Goal: Task Accomplishment & Management: Complete application form

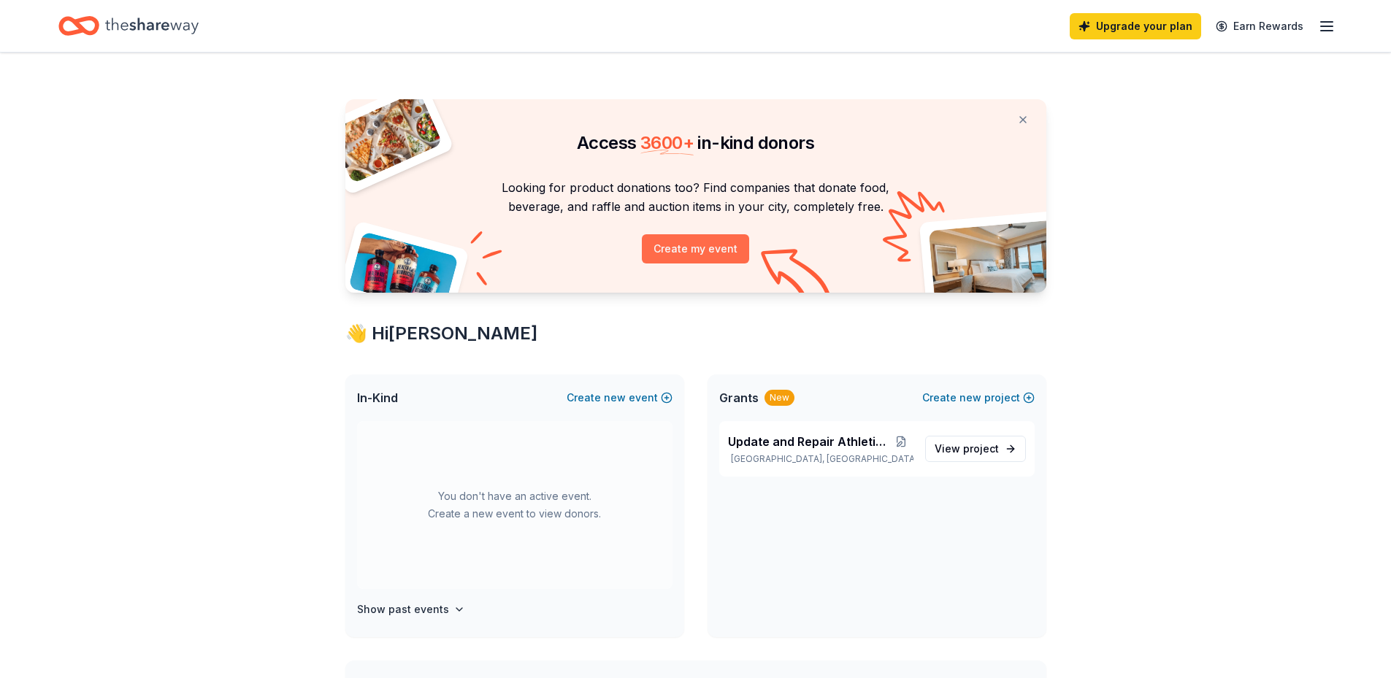
click at [703, 243] on button "Create my event" at bounding box center [695, 248] width 107 height 29
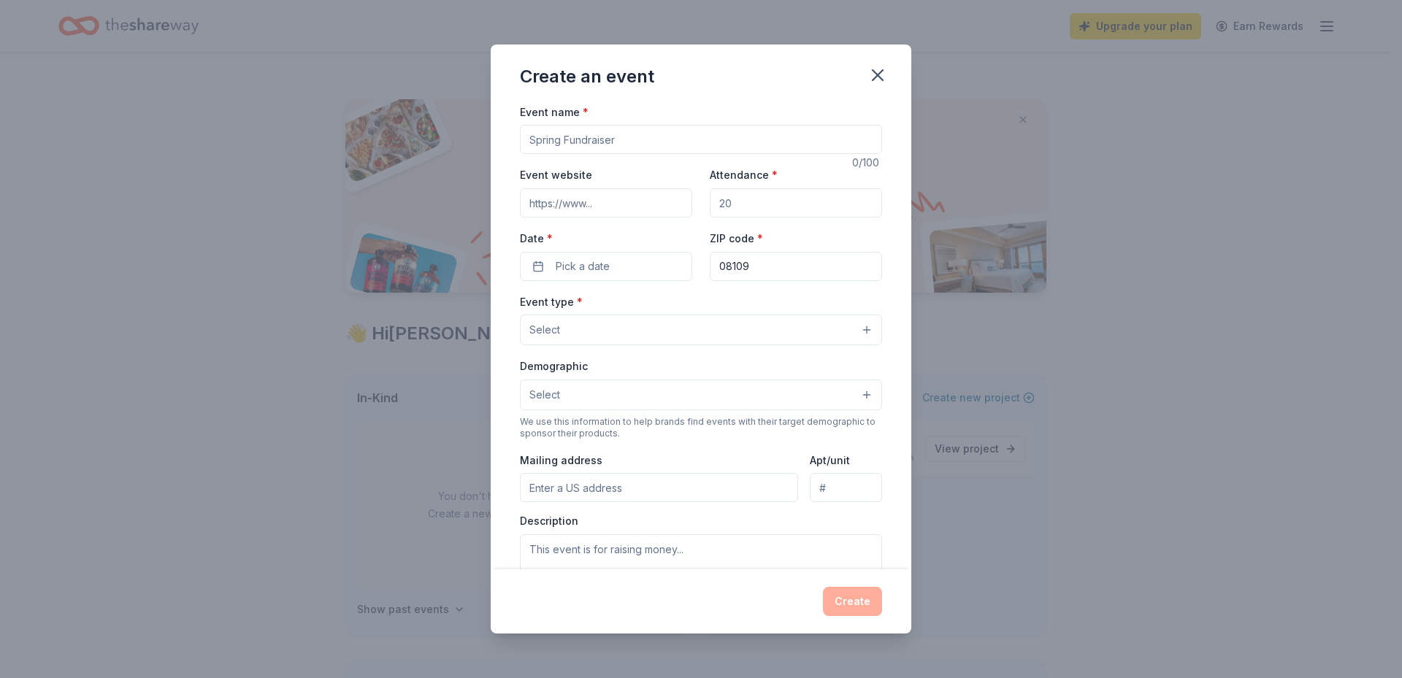
drag, startPoint x: 648, startPoint y: 139, endPoint x: 598, endPoint y: 139, distance: 50.4
click at [598, 139] on input "Event name *" at bounding box center [701, 139] width 362 height 29
type input "Staff Appreciation Weel"
click at [582, 206] on input "Event website" at bounding box center [606, 202] width 172 height 29
paste input "https://pennsauken.ccts.org/"
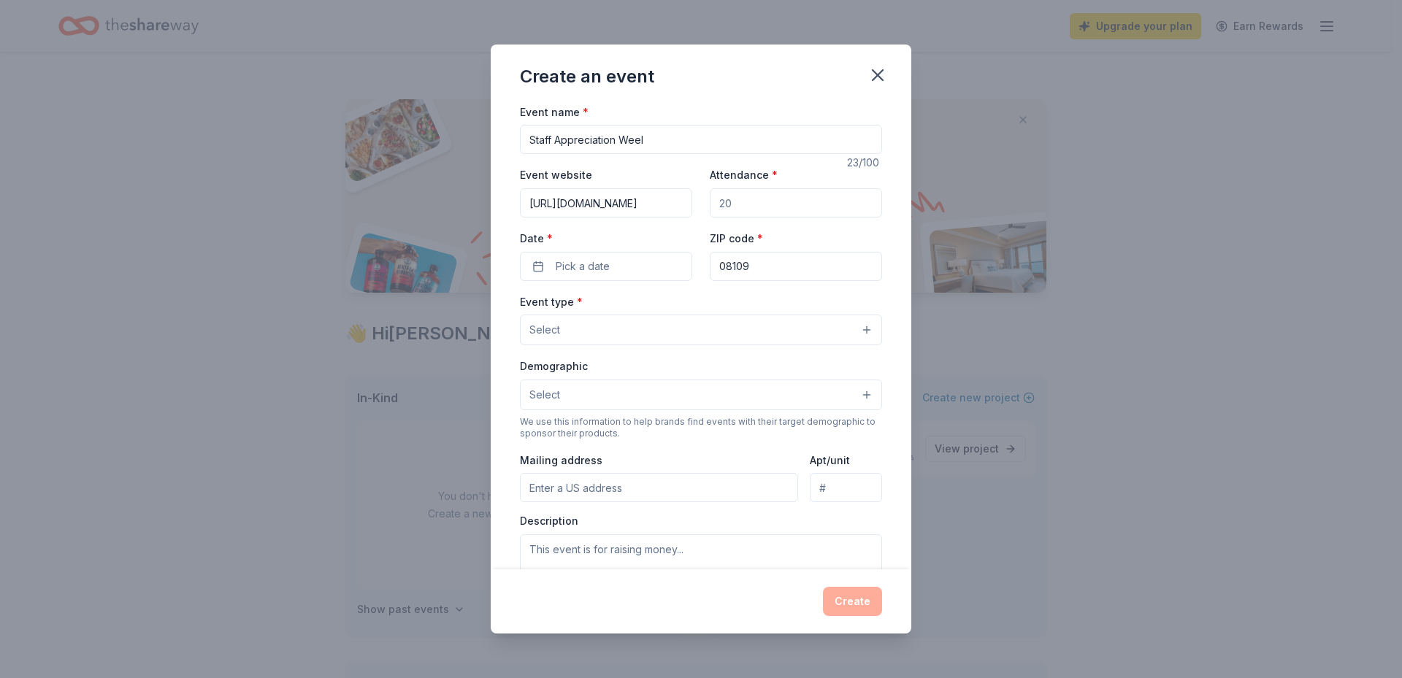
type input "https://pennsauken.ccts.org/"
drag, startPoint x: 745, startPoint y: 209, endPoint x: 702, endPoint y: 207, distance: 43.1
click at [702, 207] on div "Event website https://pennsauken.ccts.org/ Attendance * Date * Pick a date ZIP …" at bounding box center [701, 223] width 362 height 115
type input "120"
click at [536, 266] on button "Pick a date" at bounding box center [606, 266] width 172 height 29
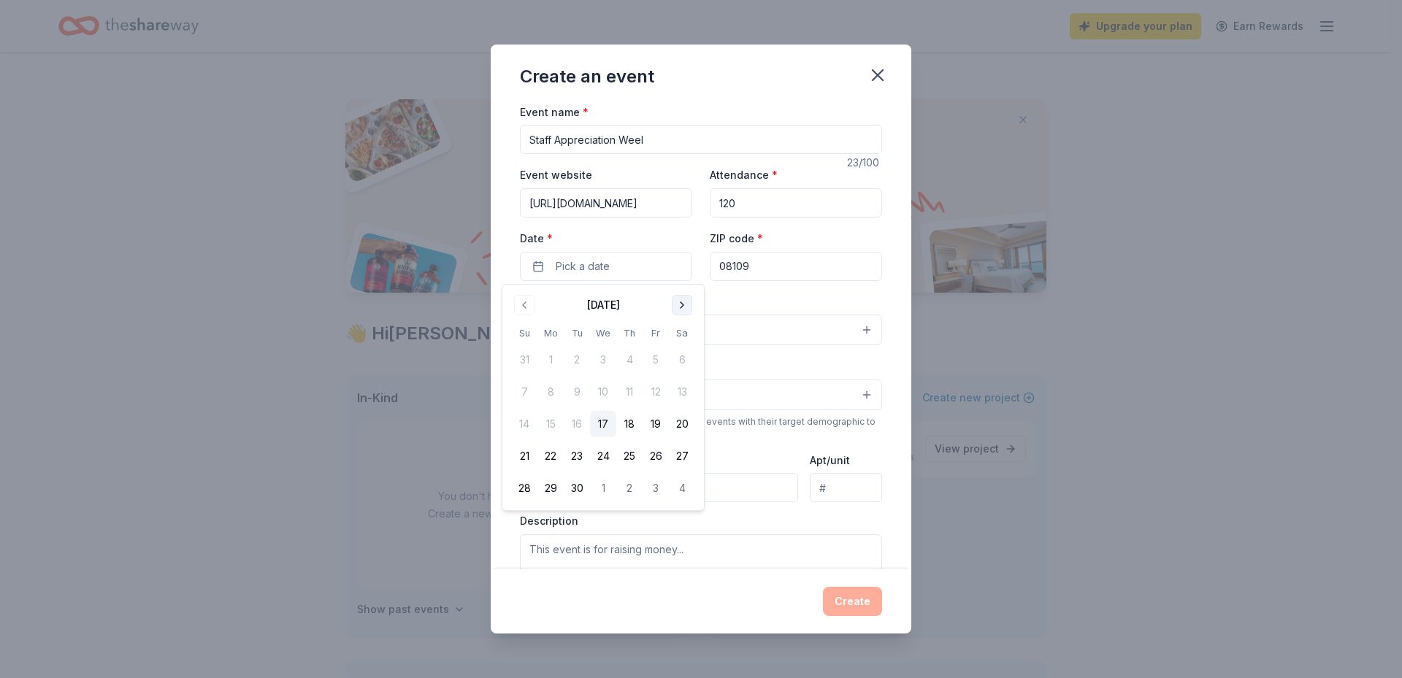
click at [678, 303] on button "Go to next month" at bounding box center [682, 305] width 20 height 20
click at [680, 302] on button "Go to next month" at bounding box center [682, 305] width 20 height 20
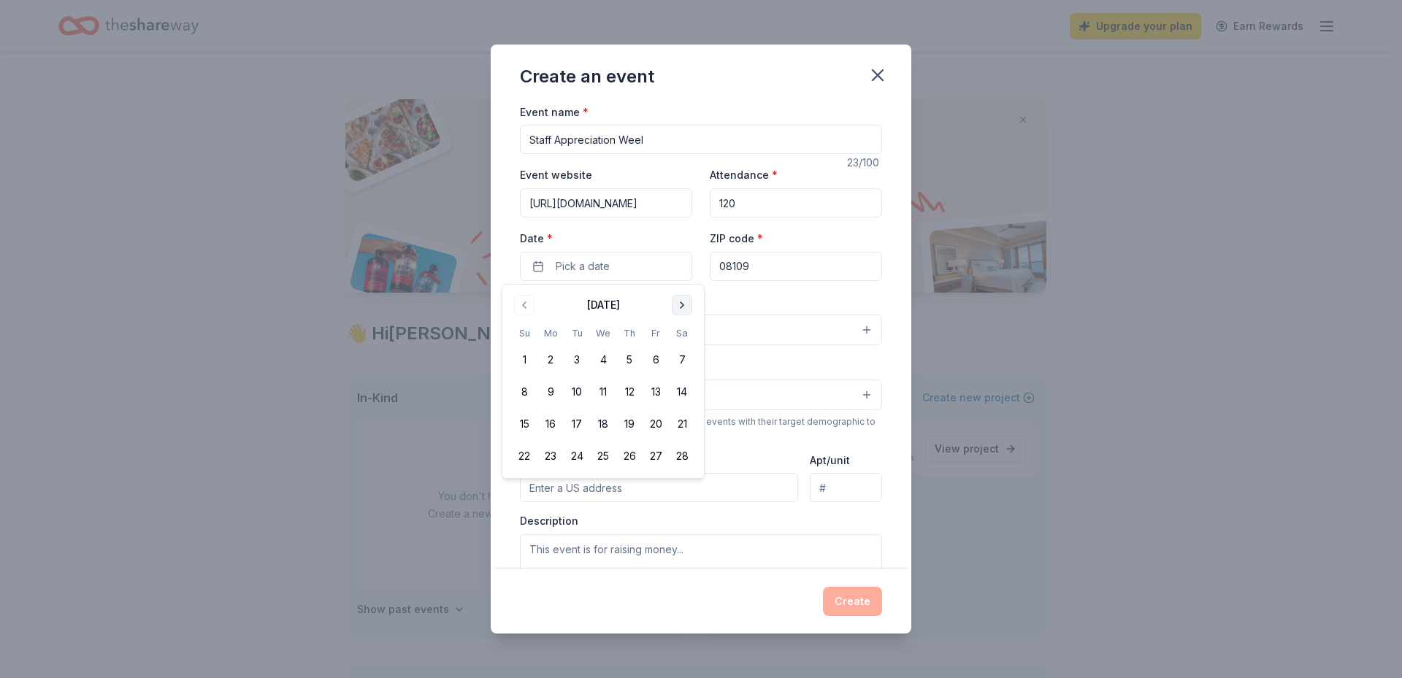
click at [680, 302] on button "Go to next month" at bounding box center [682, 305] width 20 height 20
click at [544, 394] on button "4" at bounding box center [550, 392] width 26 height 26
click at [766, 270] on input "08109" at bounding box center [796, 266] width 172 height 29
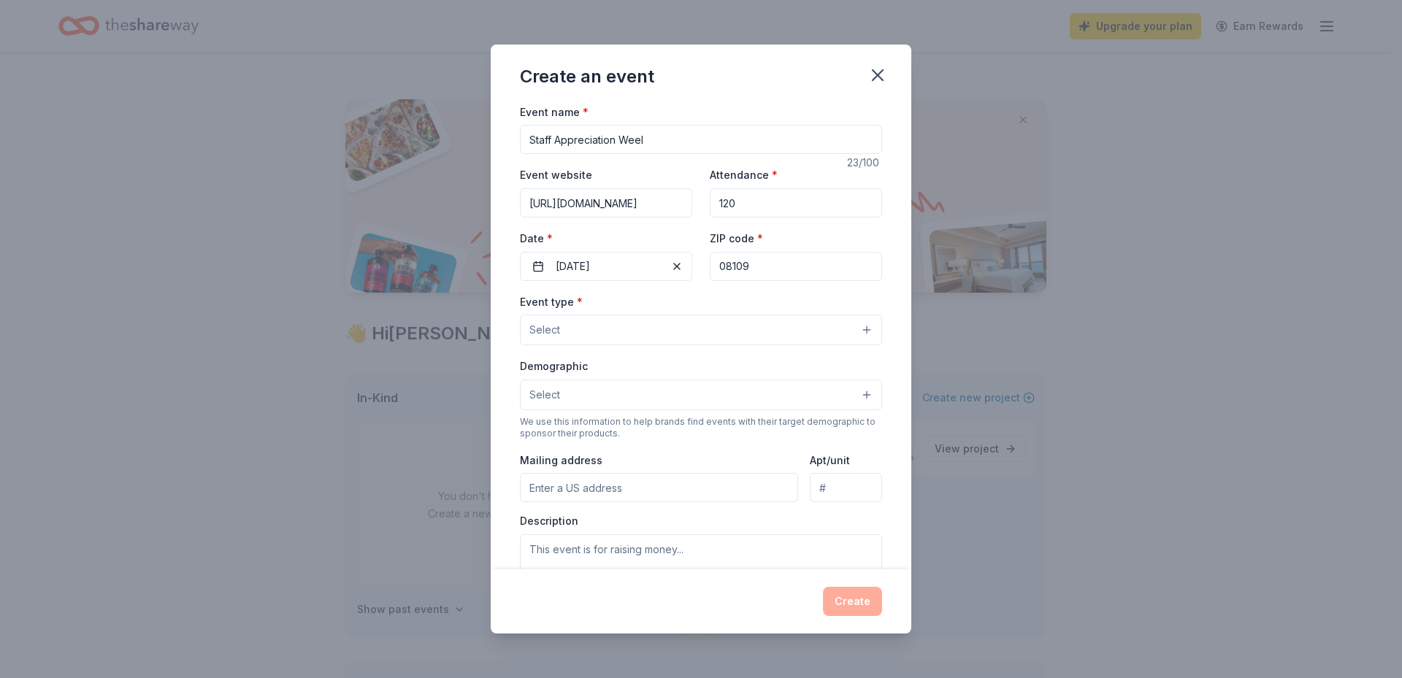
click at [630, 334] on button "Select" at bounding box center [701, 330] width 362 height 31
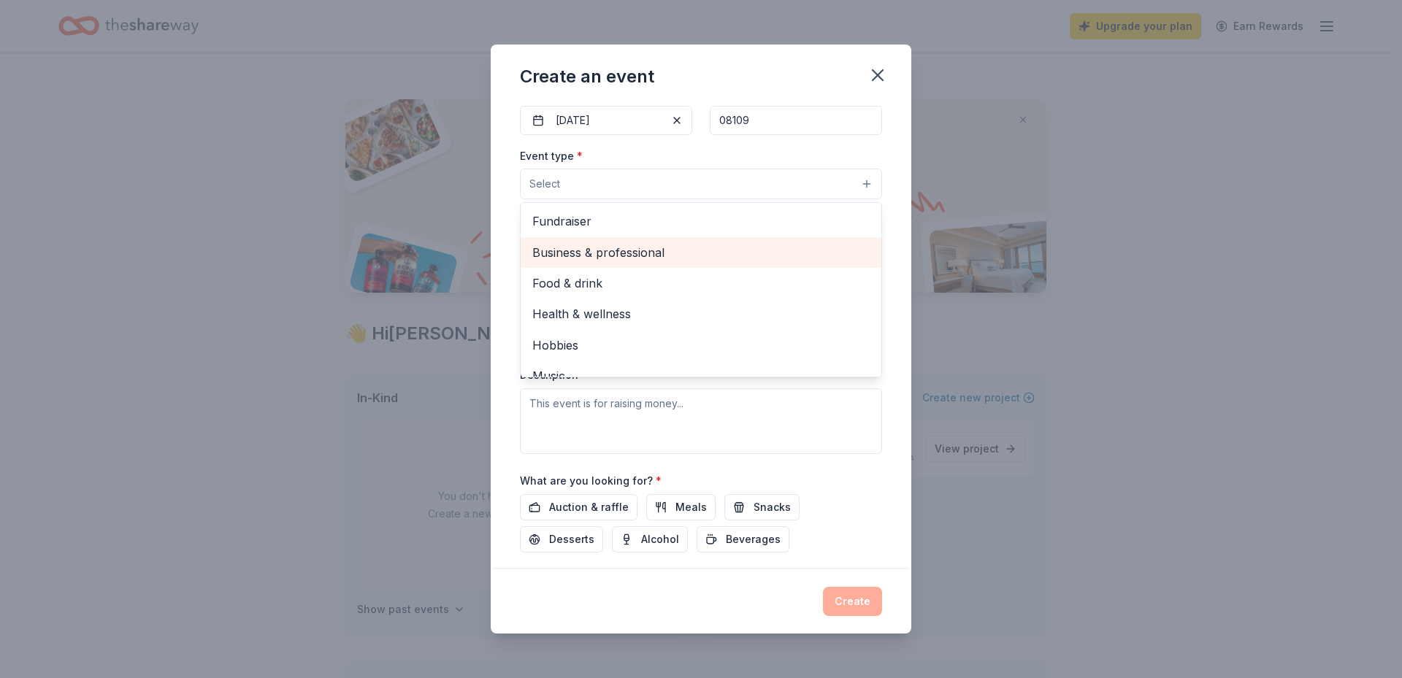
click at [631, 250] on span "Business & professional" at bounding box center [700, 252] width 337 height 19
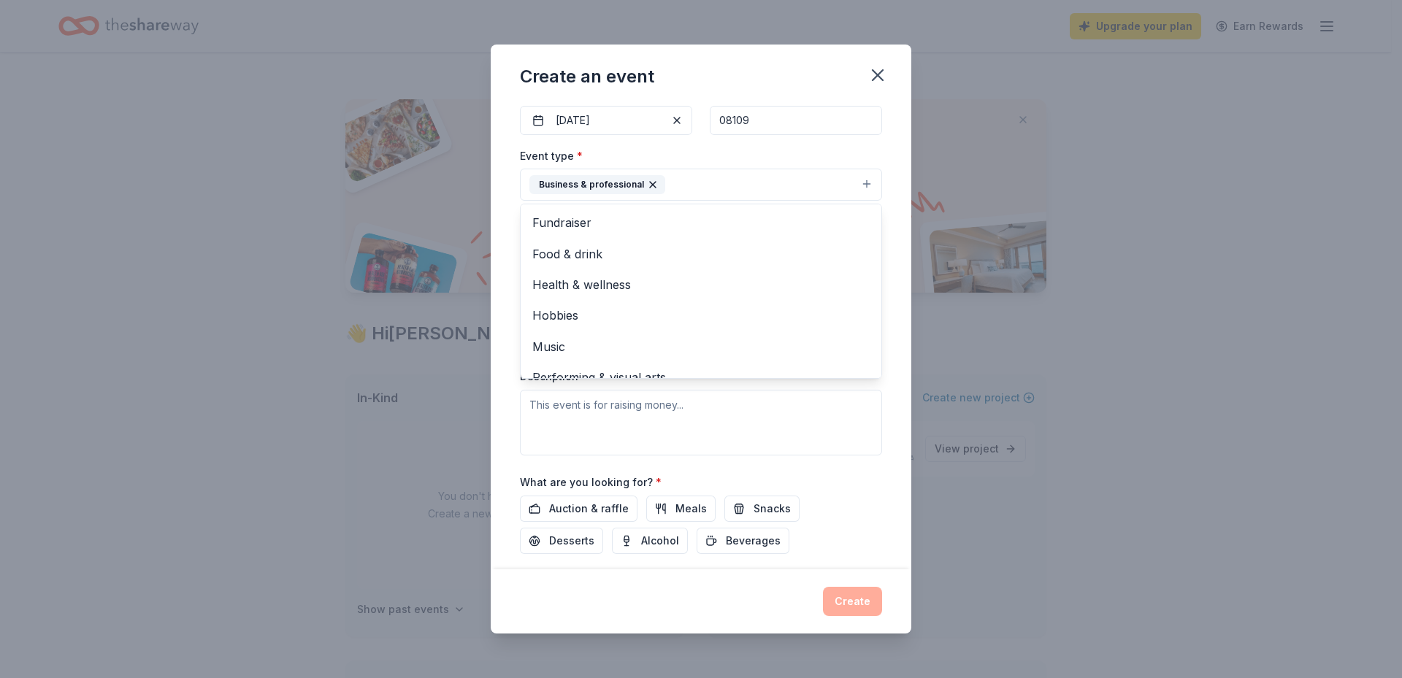
click at [751, 418] on div "Event type * Business & professional Fundraiser Food & drink Health & wellness …" at bounding box center [701, 301] width 362 height 309
click at [595, 251] on button "Select" at bounding box center [701, 250] width 362 height 31
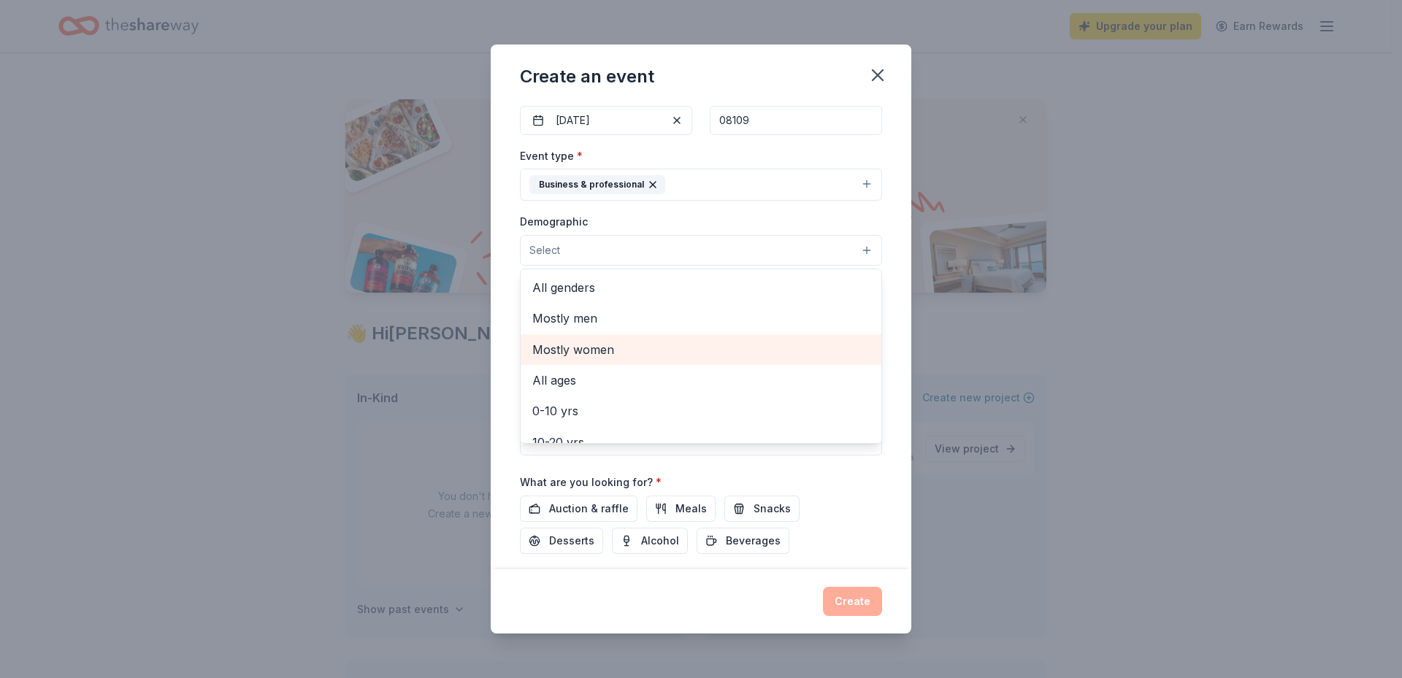
click at [611, 356] on span "Mostly women" at bounding box center [700, 349] width 337 height 19
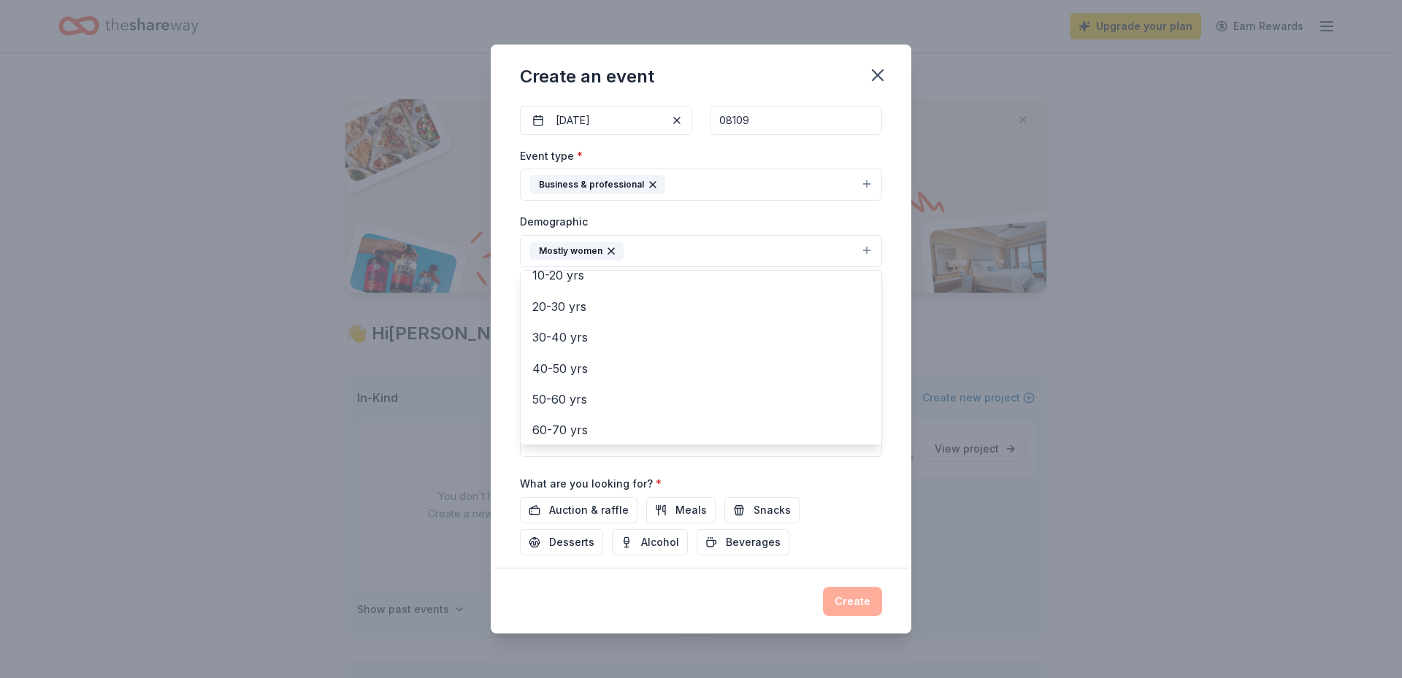
scroll to position [146, 0]
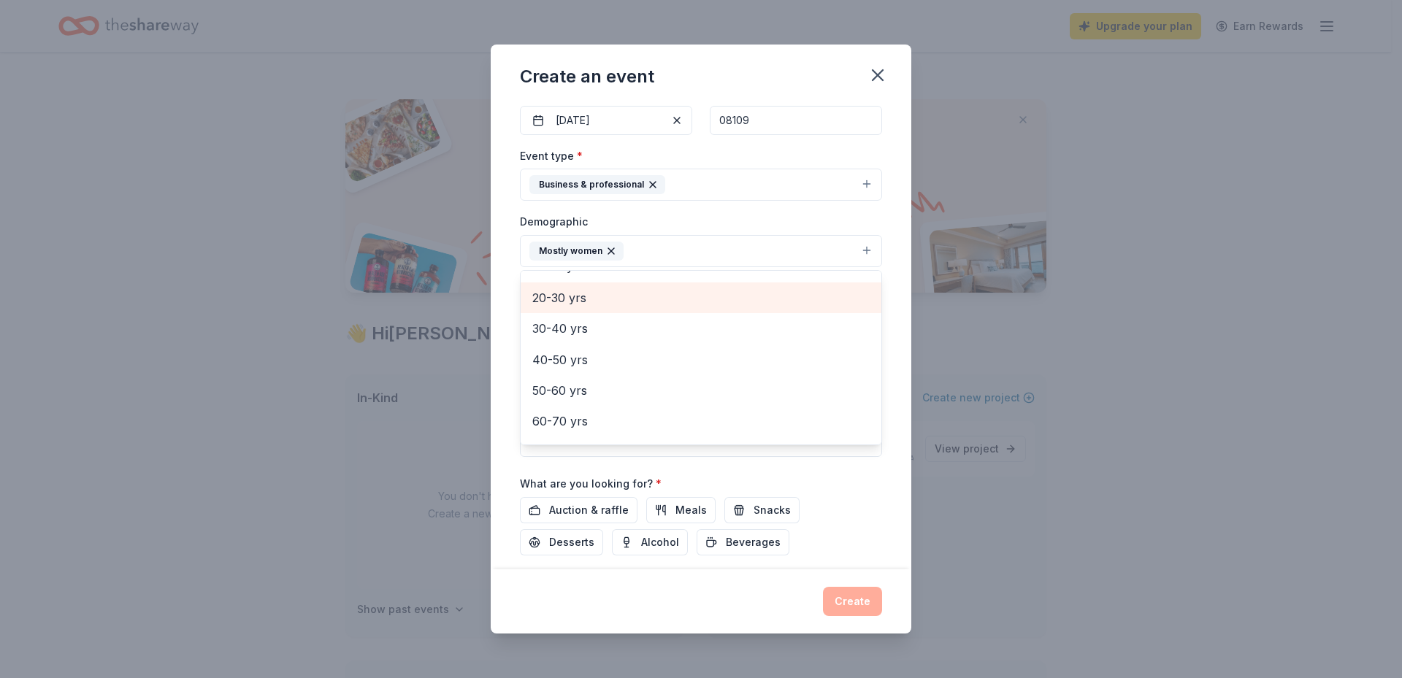
click at [581, 302] on span "20-30 yrs" at bounding box center [700, 297] width 337 height 19
click at [581, 304] on span "30-40 yrs" at bounding box center [700, 297] width 337 height 19
click at [577, 307] on span "40-50 yrs" at bounding box center [700, 302] width 337 height 19
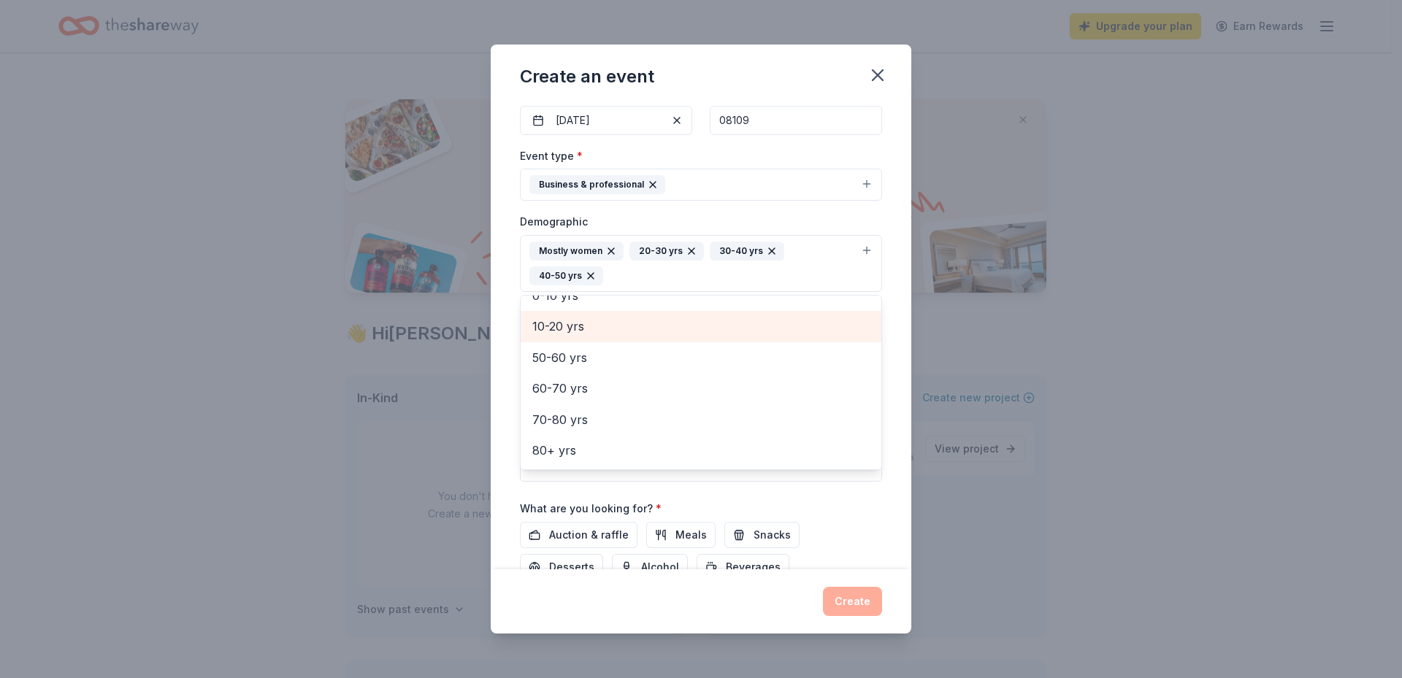
scroll to position [110, 0]
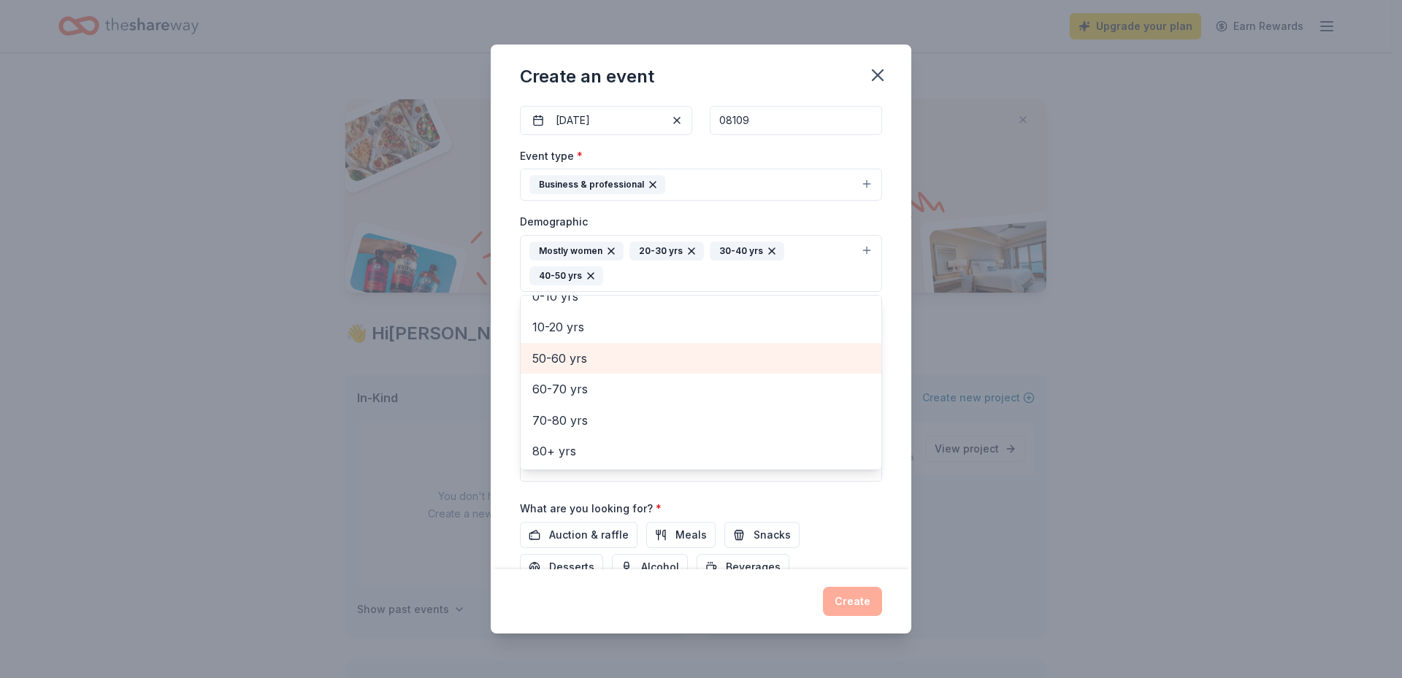
click at [575, 363] on span "50-60 yrs" at bounding box center [700, 358] width 337 height 19
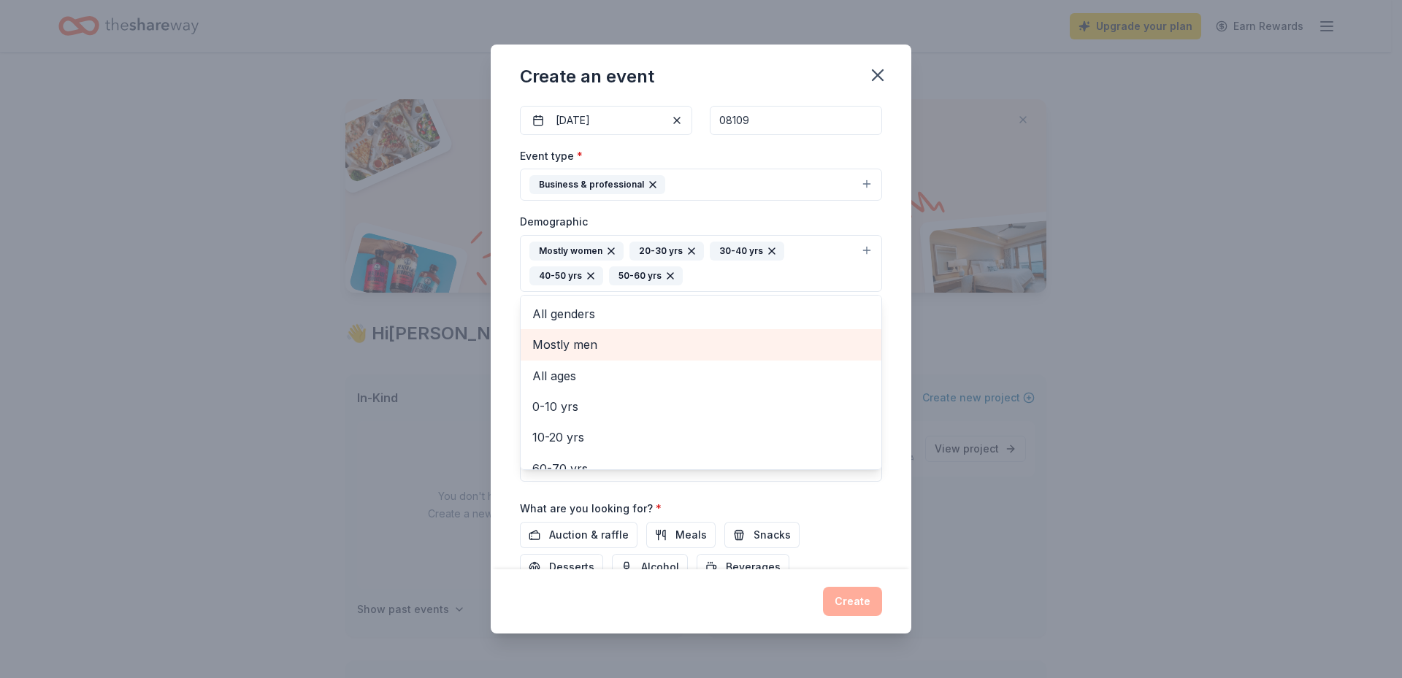
scroll to position [80, 0]
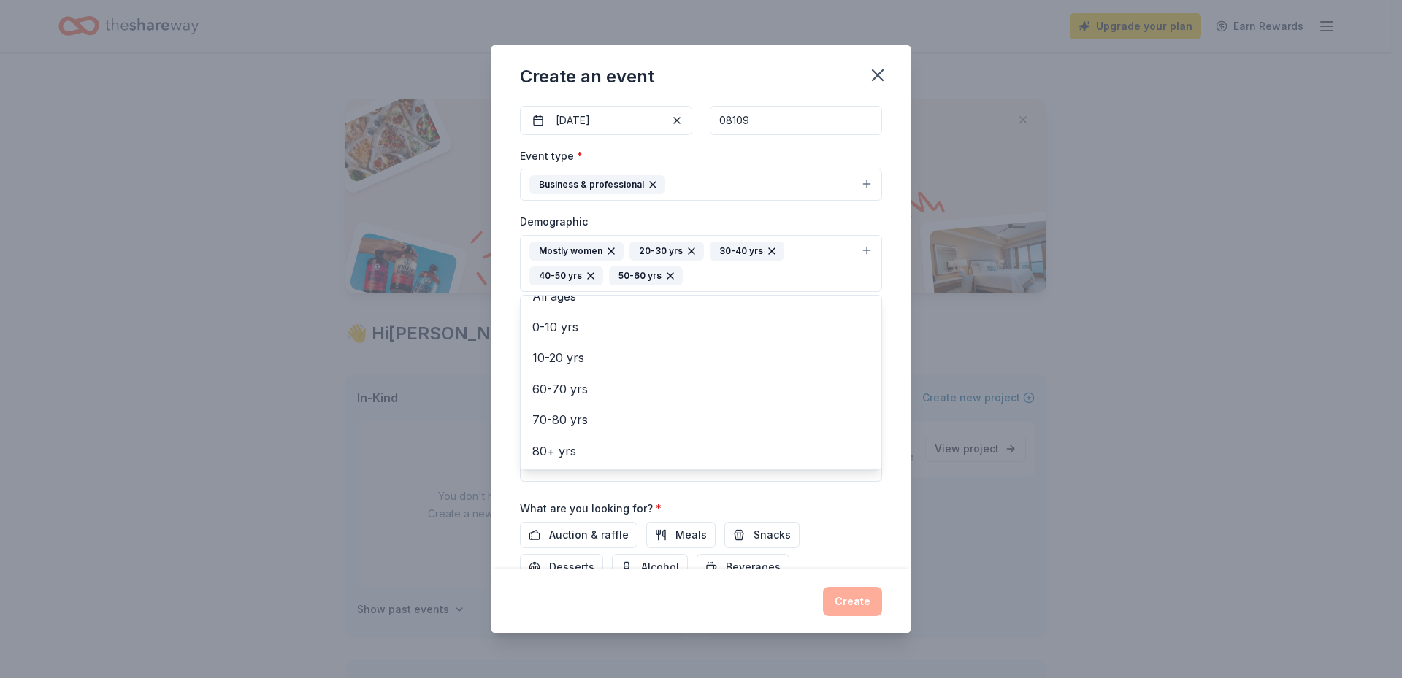
click at [896, 351] on div "Event name * Staff Appreciation Weel 23 /100 Event website https://pennsauken.c…" at bounding box center [701, 336] width 421 height 467
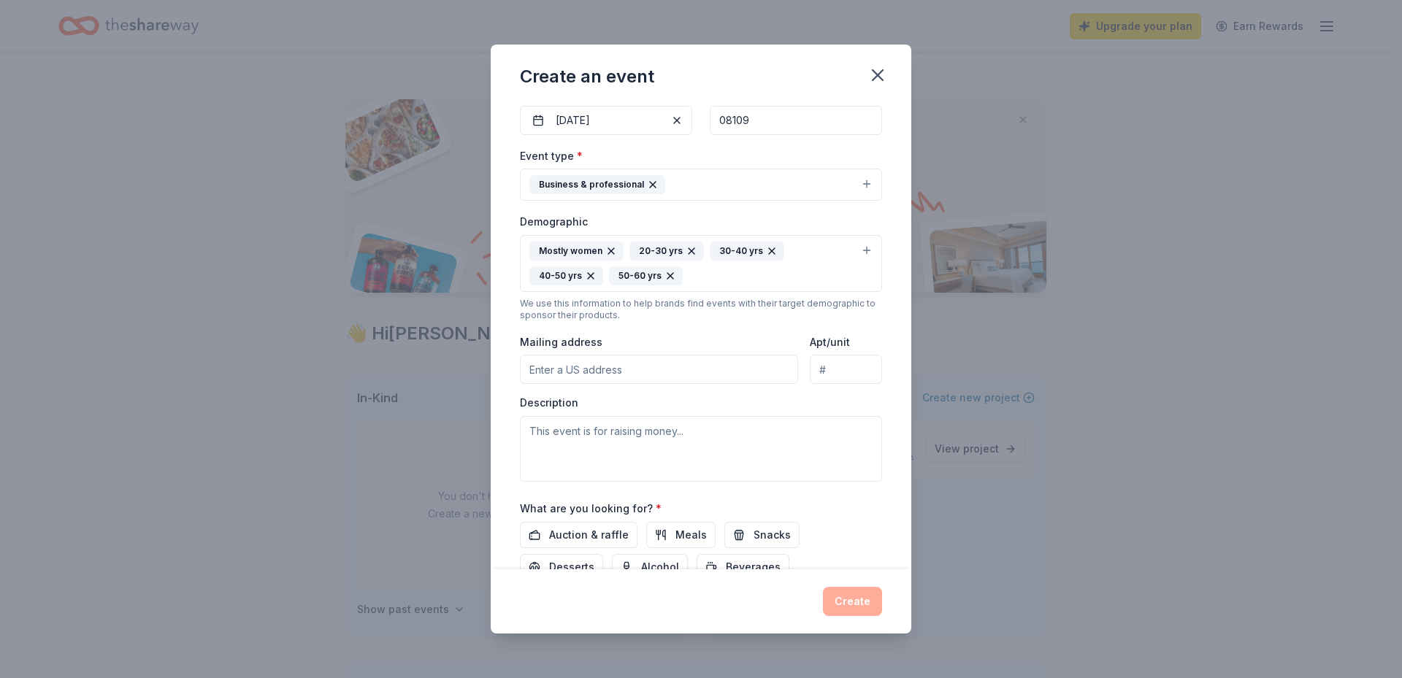
click at [669, 364] on input "Mailing address" at bounding box center [659, 369] width 278 height 29
type input "6008 Browning Road, Pennsauken, NJ, 08109"
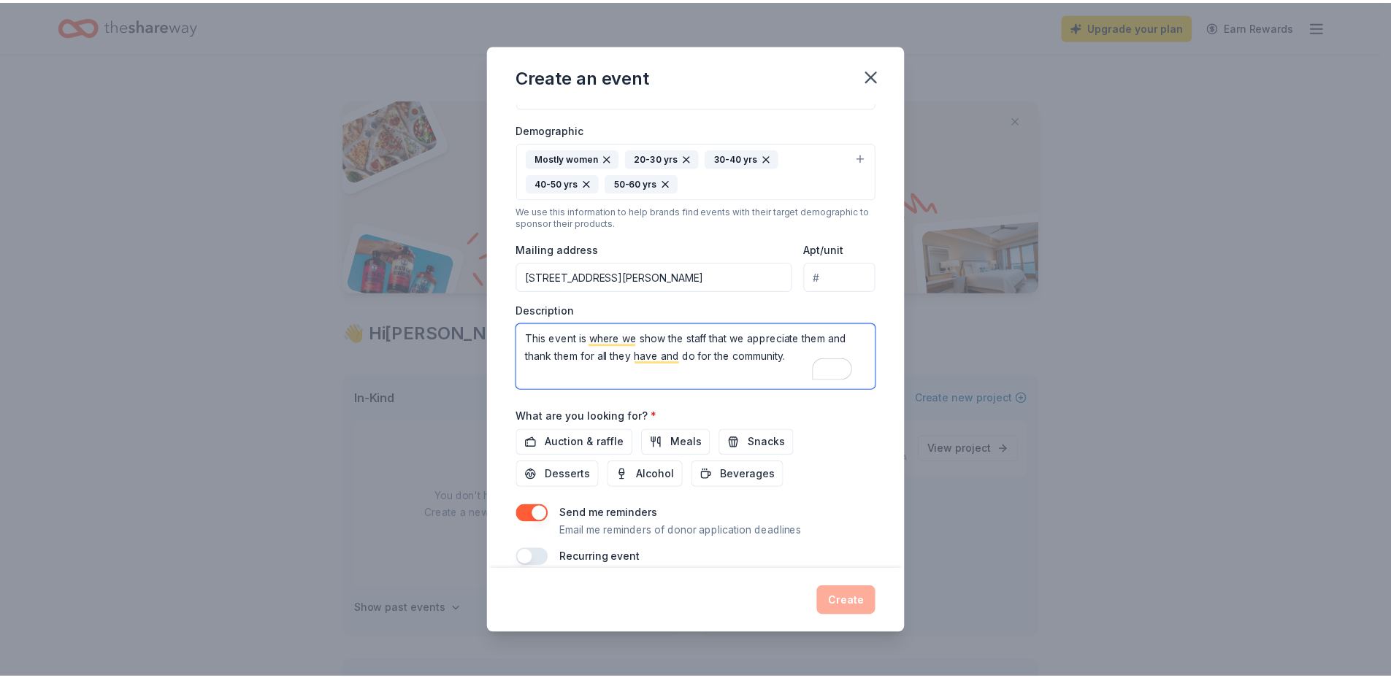
scroll to position [259, 0]
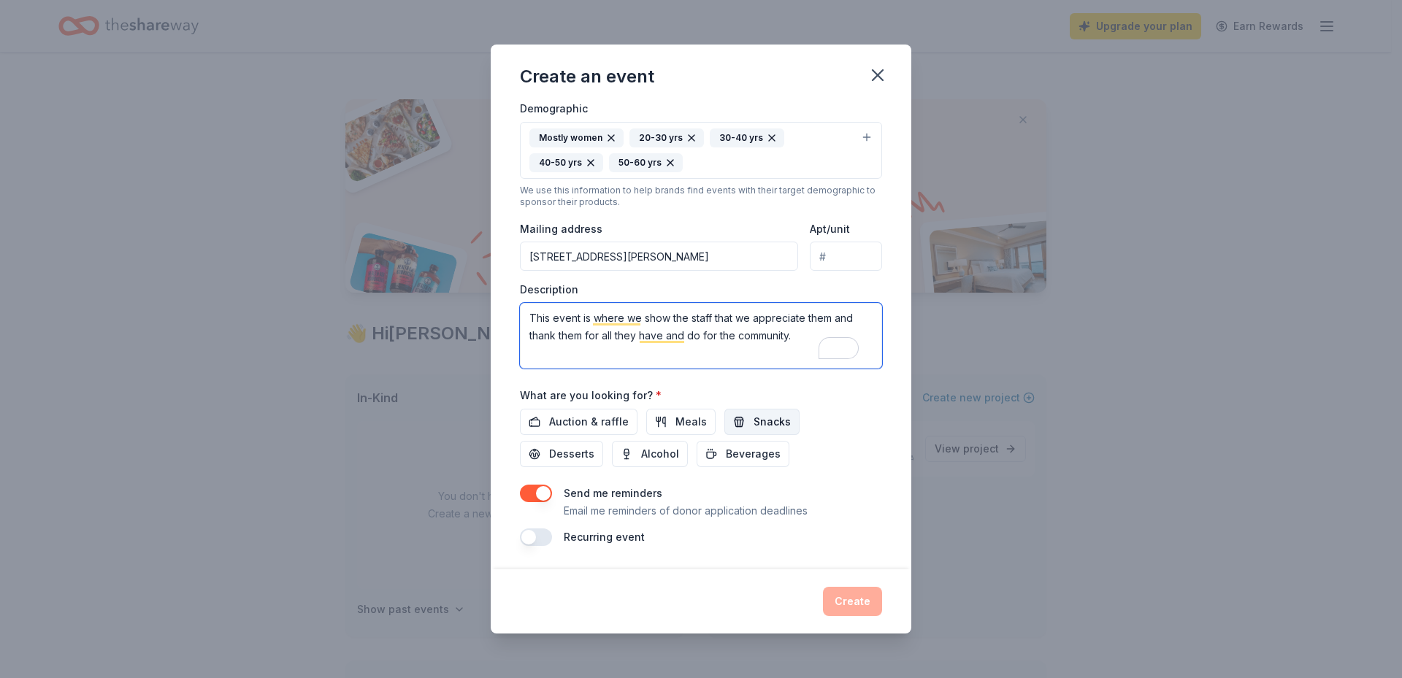
type textarea "This event is where we show the staff that we appreciate them and thank them fo…"
click at [761, 424] on span "Snacks" at bounding box center [772, 422] width 37 height 18
click at [596, 426] on span "Auction & raffle" at bounding box center [589, 422] width 80 height 18
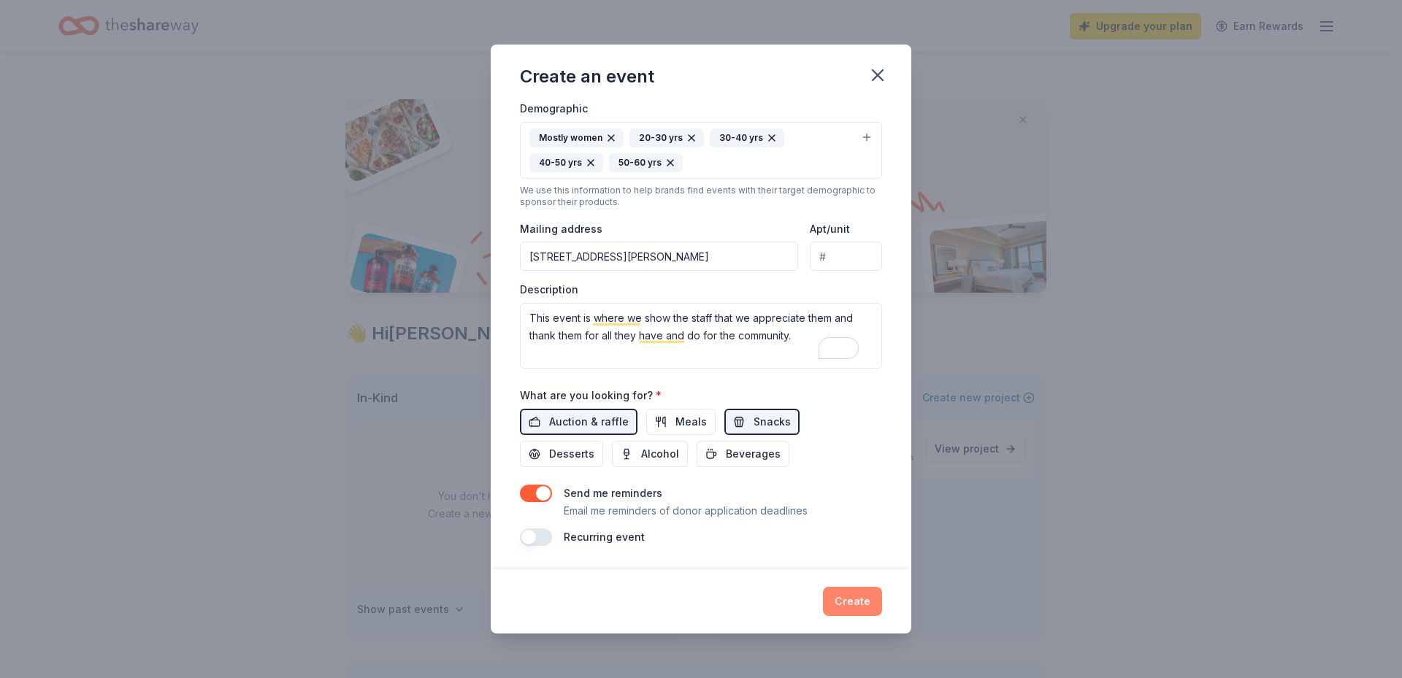
click at [872, 596] on button "Create" at bounding box center [852, 601] width 59 height 29
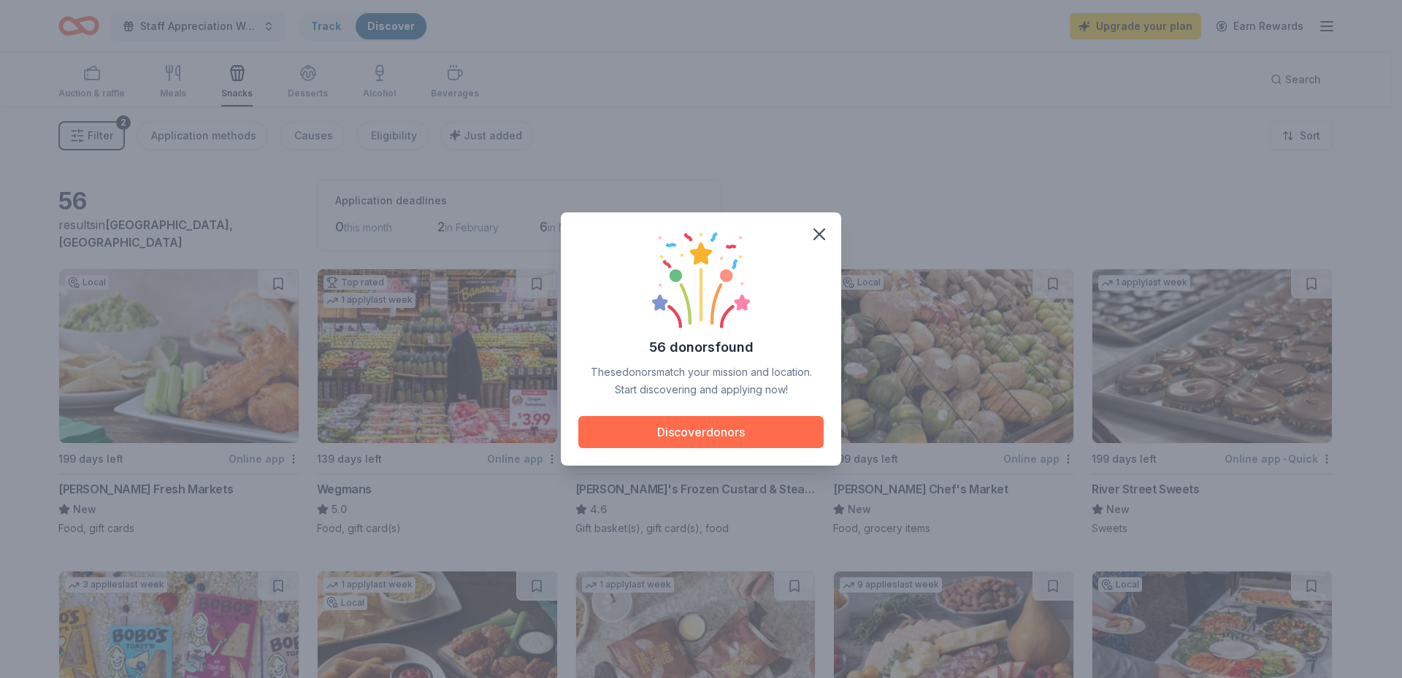
drag, startPoint x: 728, startPoint y: 426, endPoint x: 718, endPoint y: 417, distance: 14.0
click at [727, 426] on button "Discover donors" at bounding box center [700, 432] width 245 height 32
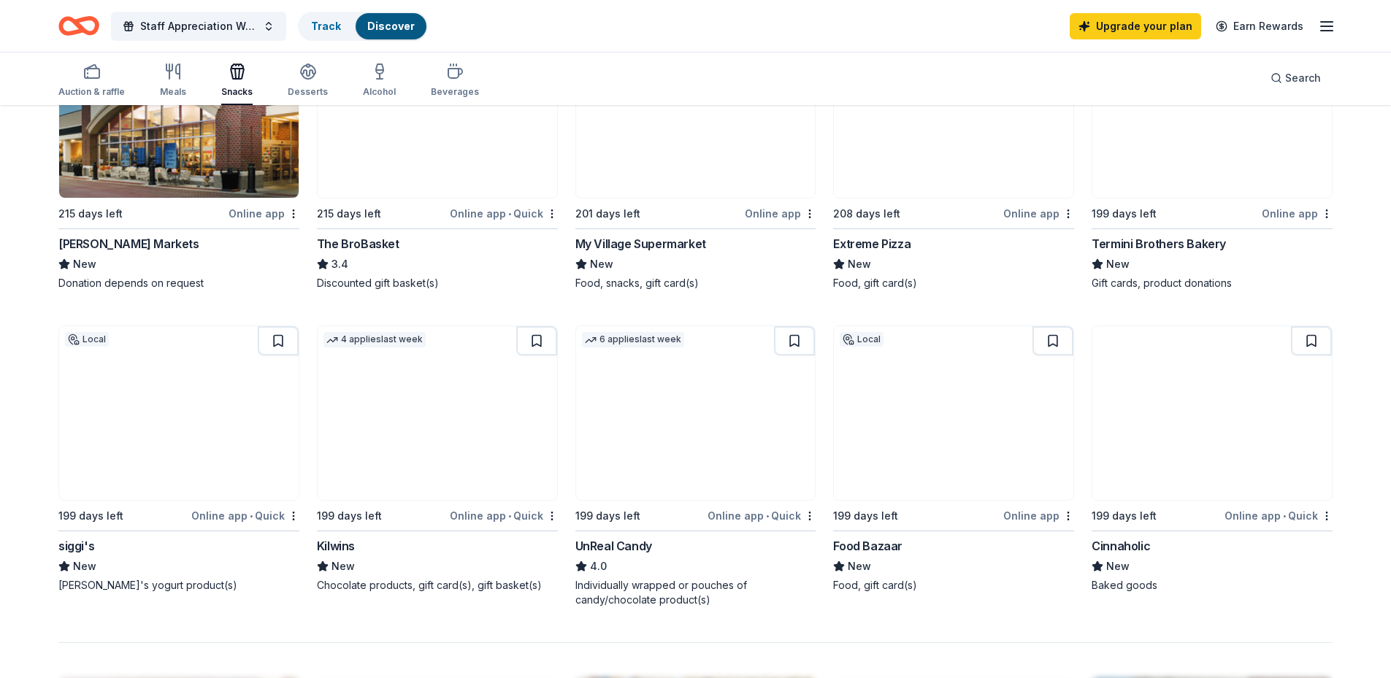
scroll to position [876, 0]
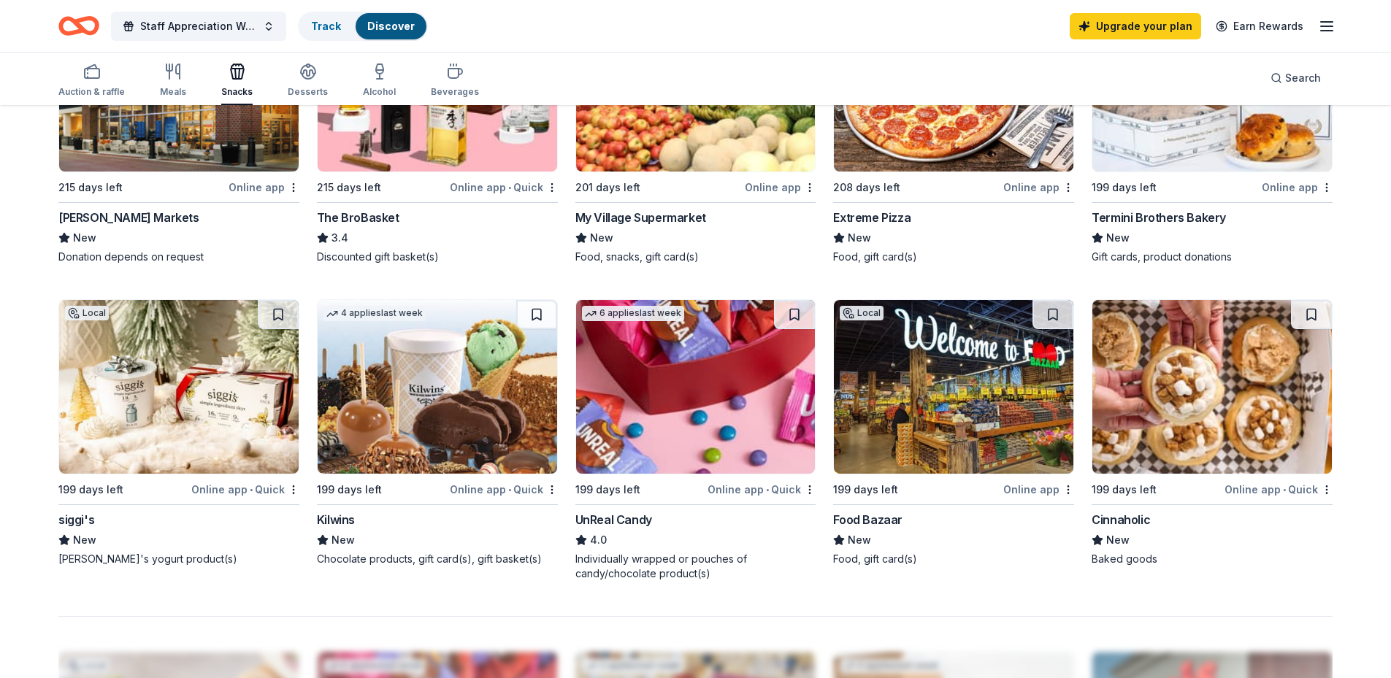
click at [602, 519] on div "UnReal Candy" at bounding box center [613, 520] width 77 height 18
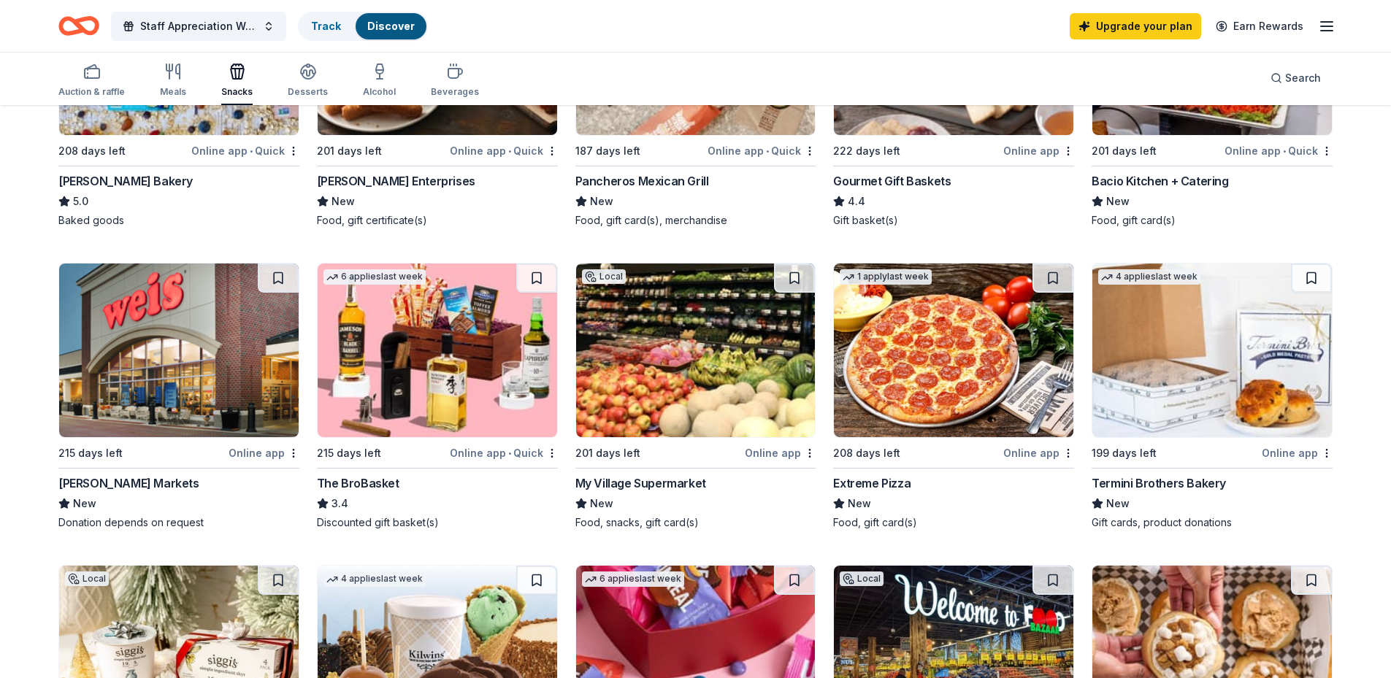
scroll to position [584, 0]
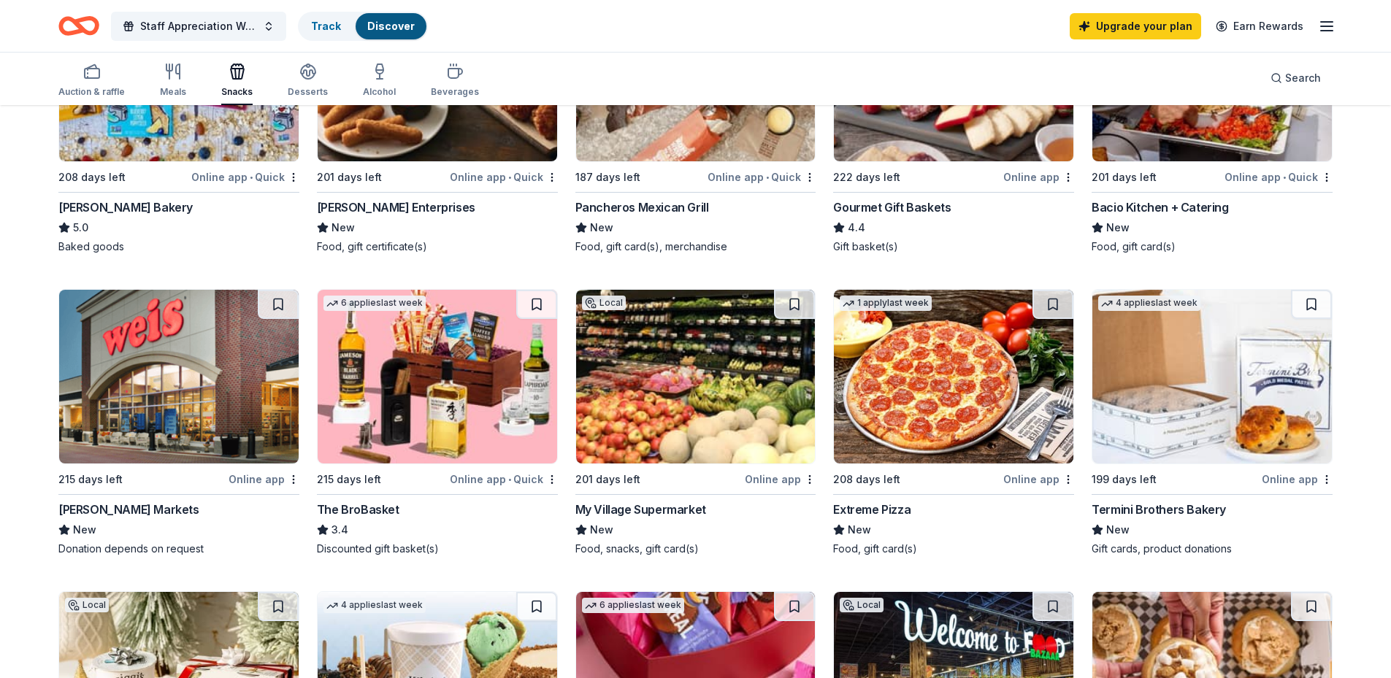
click at [378, 508] on div "The BroBasket" at bounding box center [358, 510] width 83 height 18
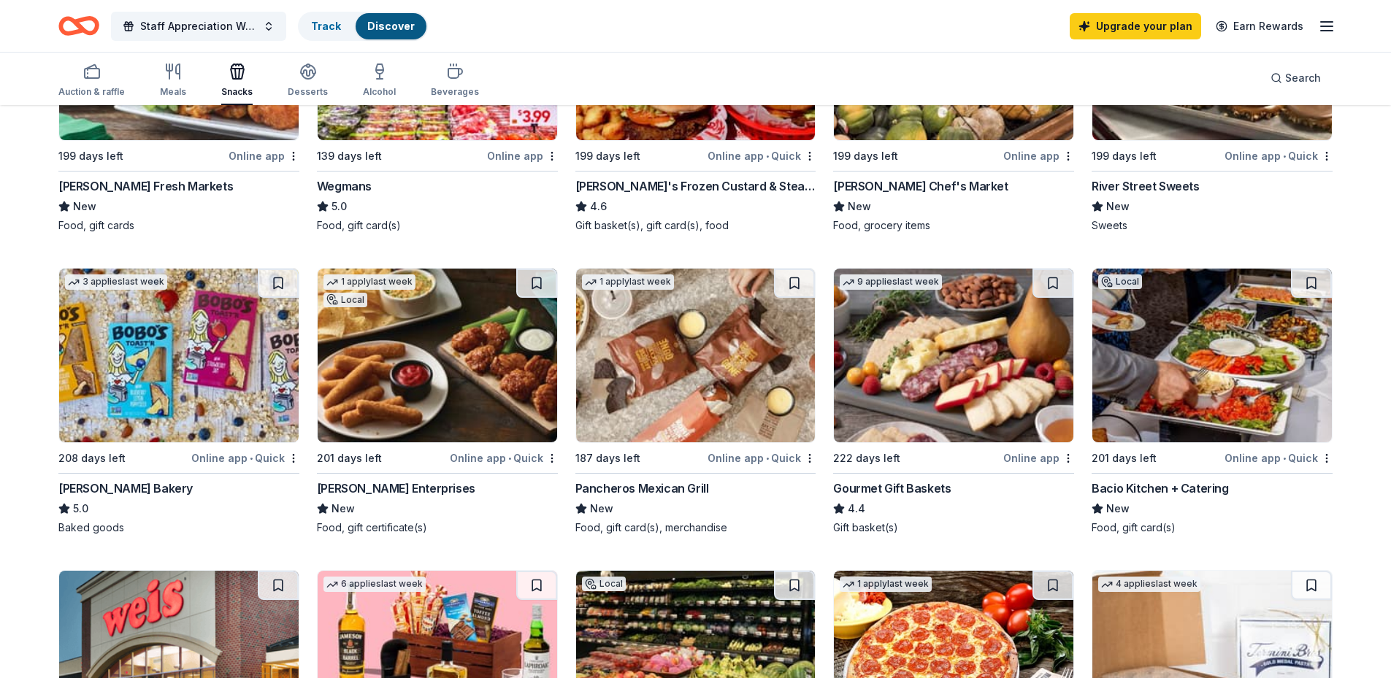
scroll to position [292, 0]
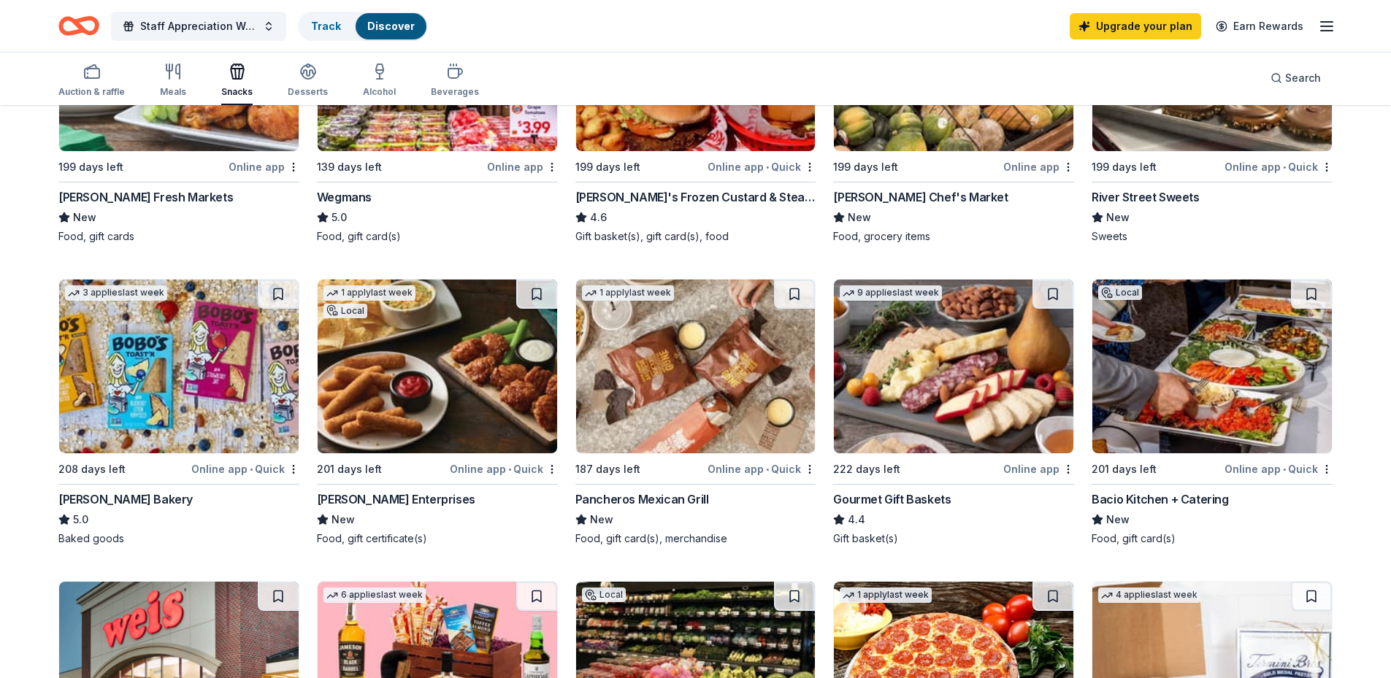
click at [353, 501] on div "[PERSON_NAME] Enterprises" at bounding box center [396, 500] width 158 height 18
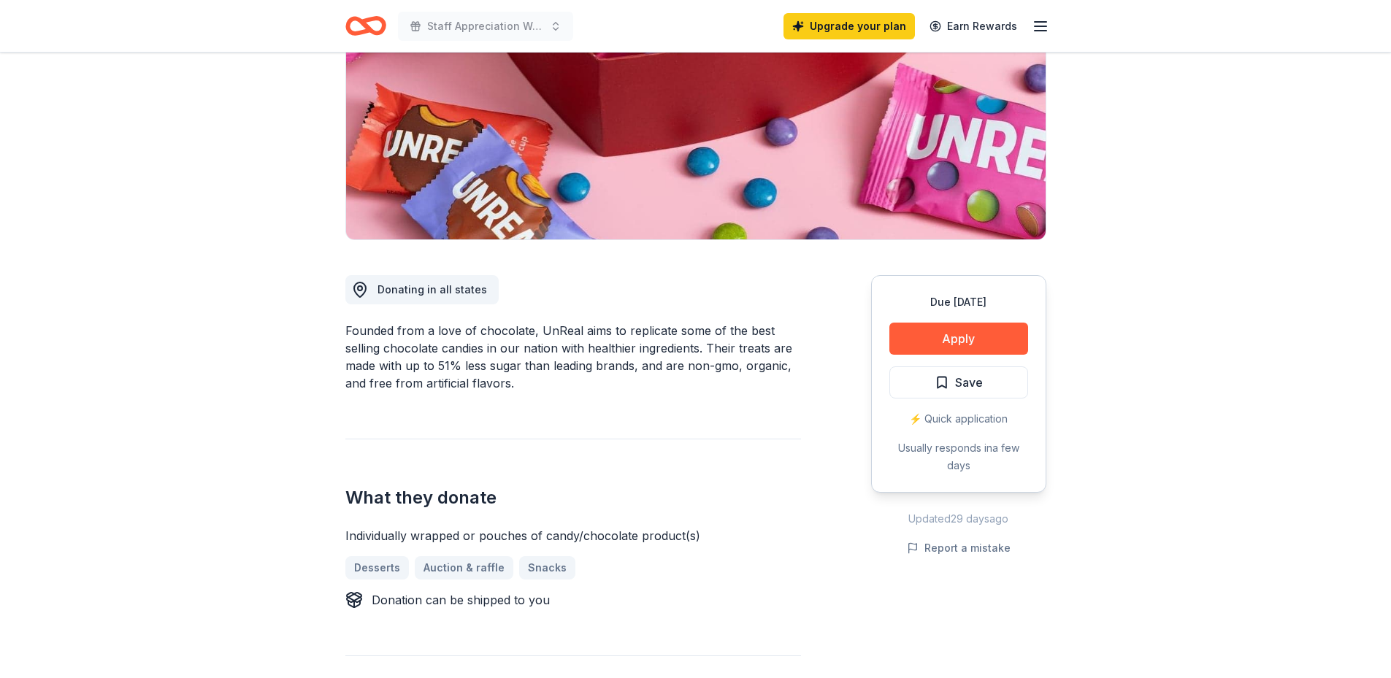
scroll to position [146, 0]
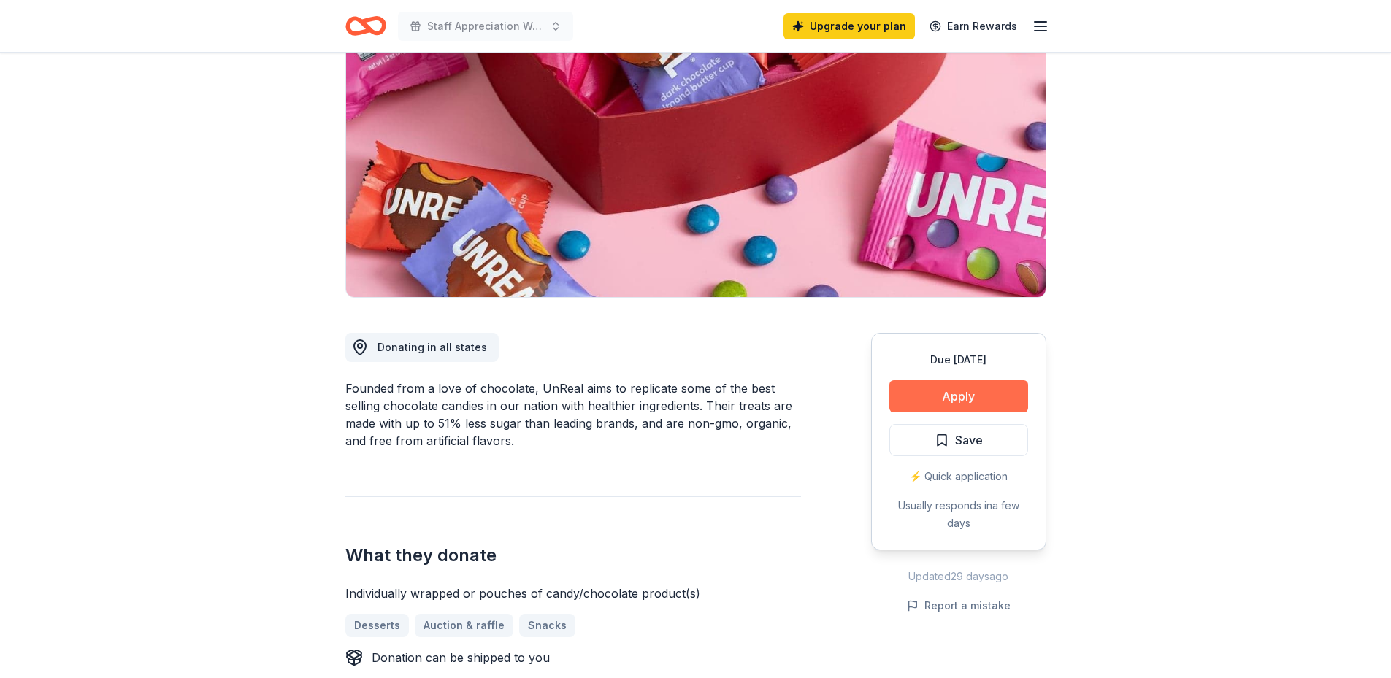
click at [920, 406] on button "Apply" at bounding box center [958, 396] width 139 height 32
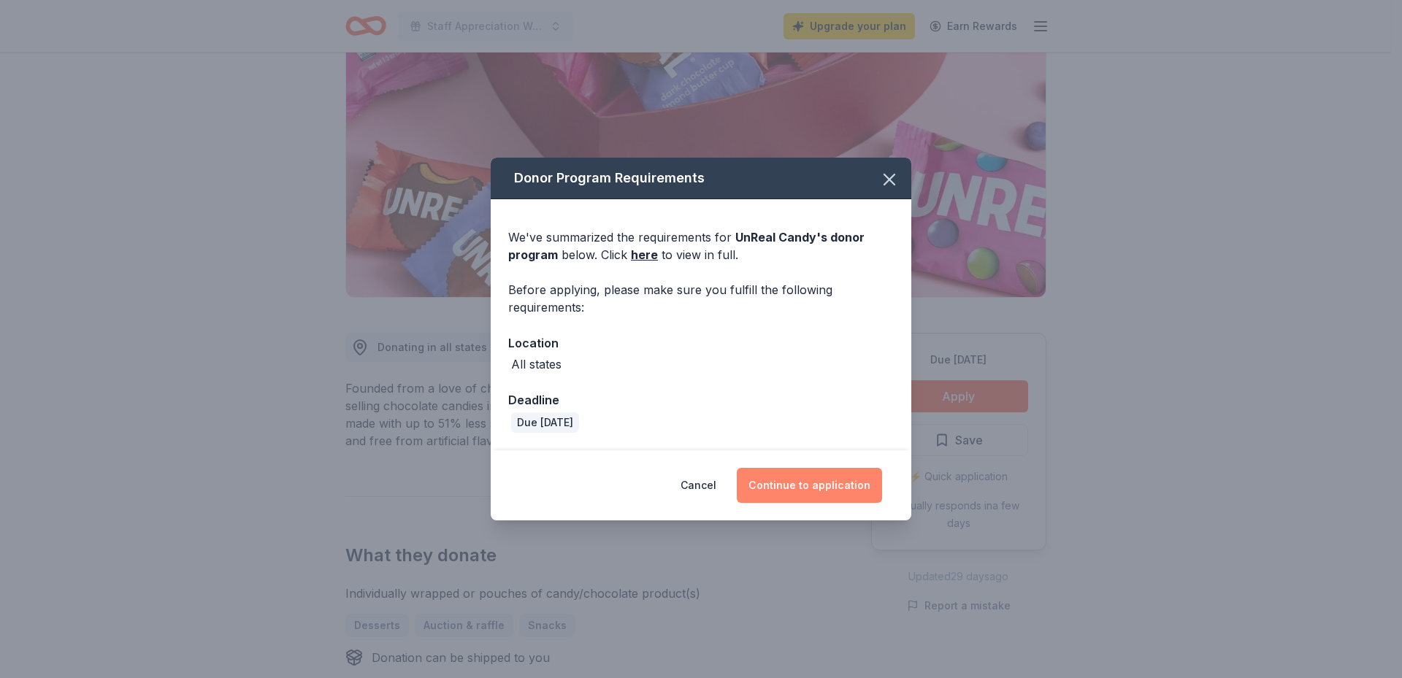
click at [821, 492] on button "Continue to application" at bounding box center [809, 485] width 145 height 35
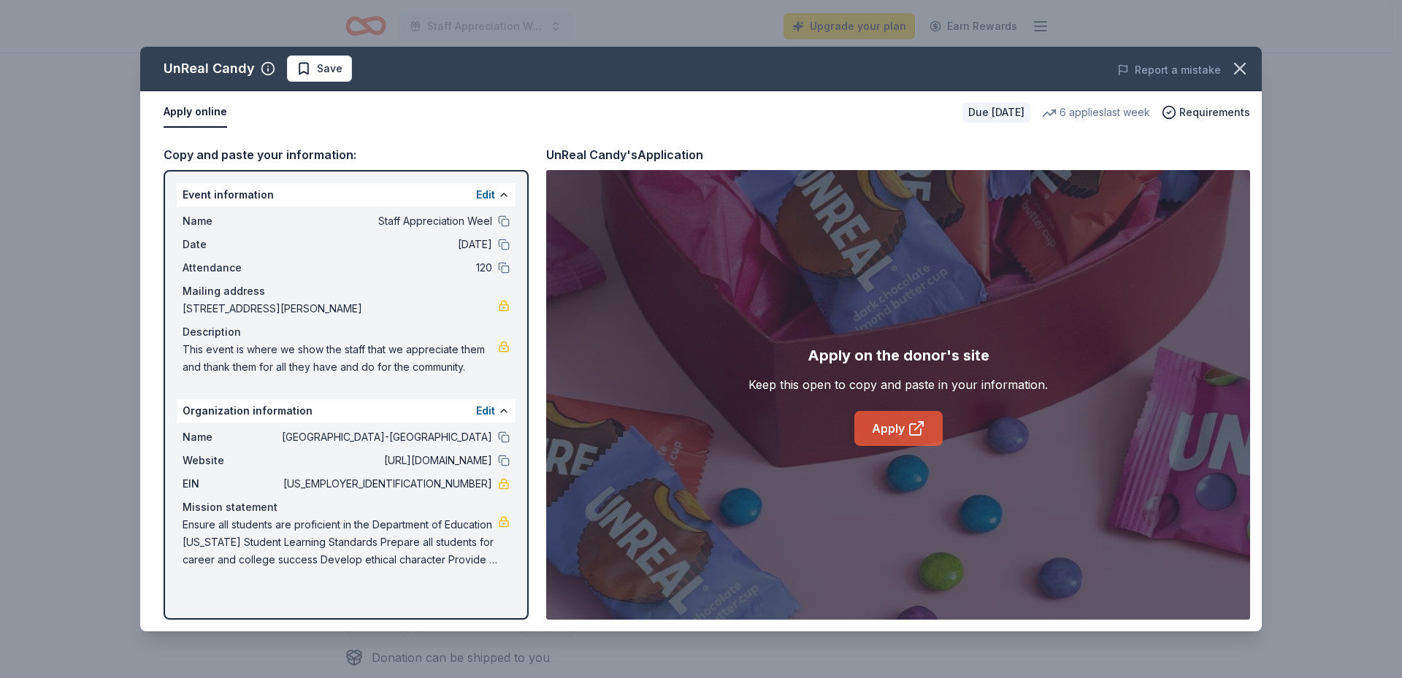
click at [889, 432] on link "Apply" at bounding box center [898, 428] width 88 height 35
click at [1253, 68] on button "button" at bounding box center [1240, 69] width 32 height 32
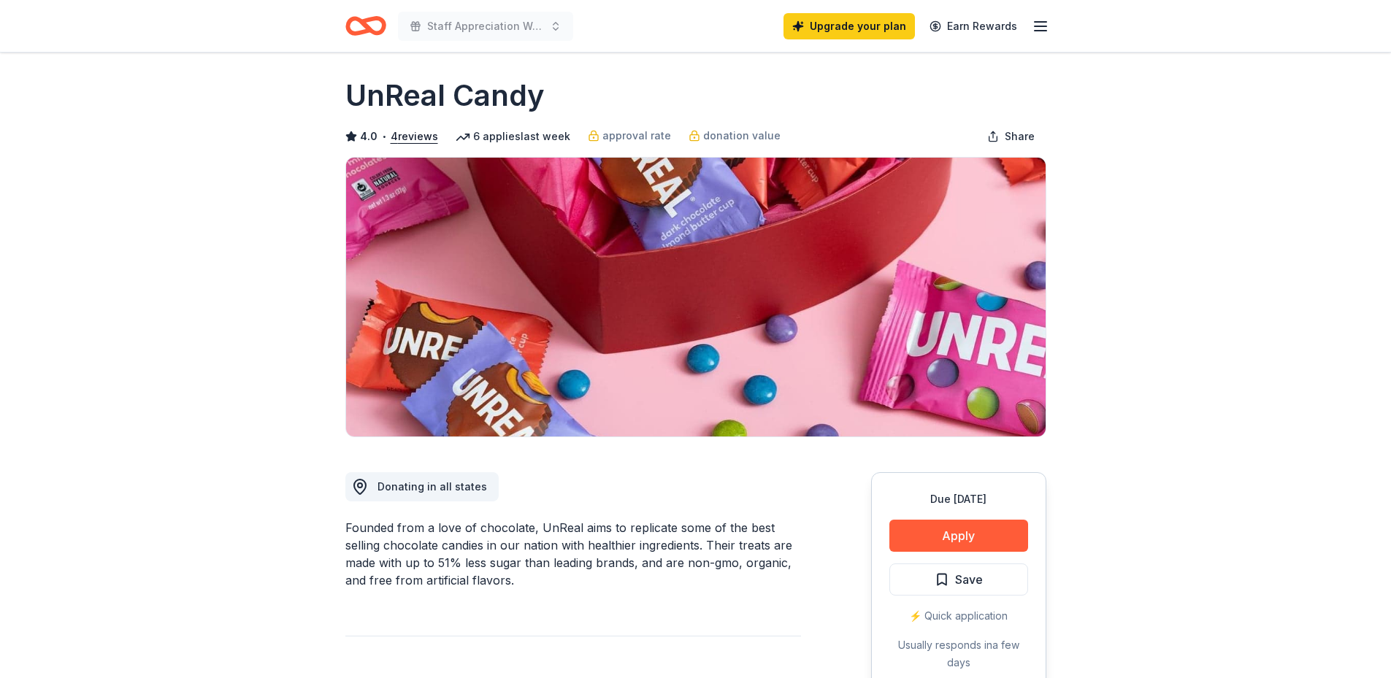
scroll to position [0, 0]
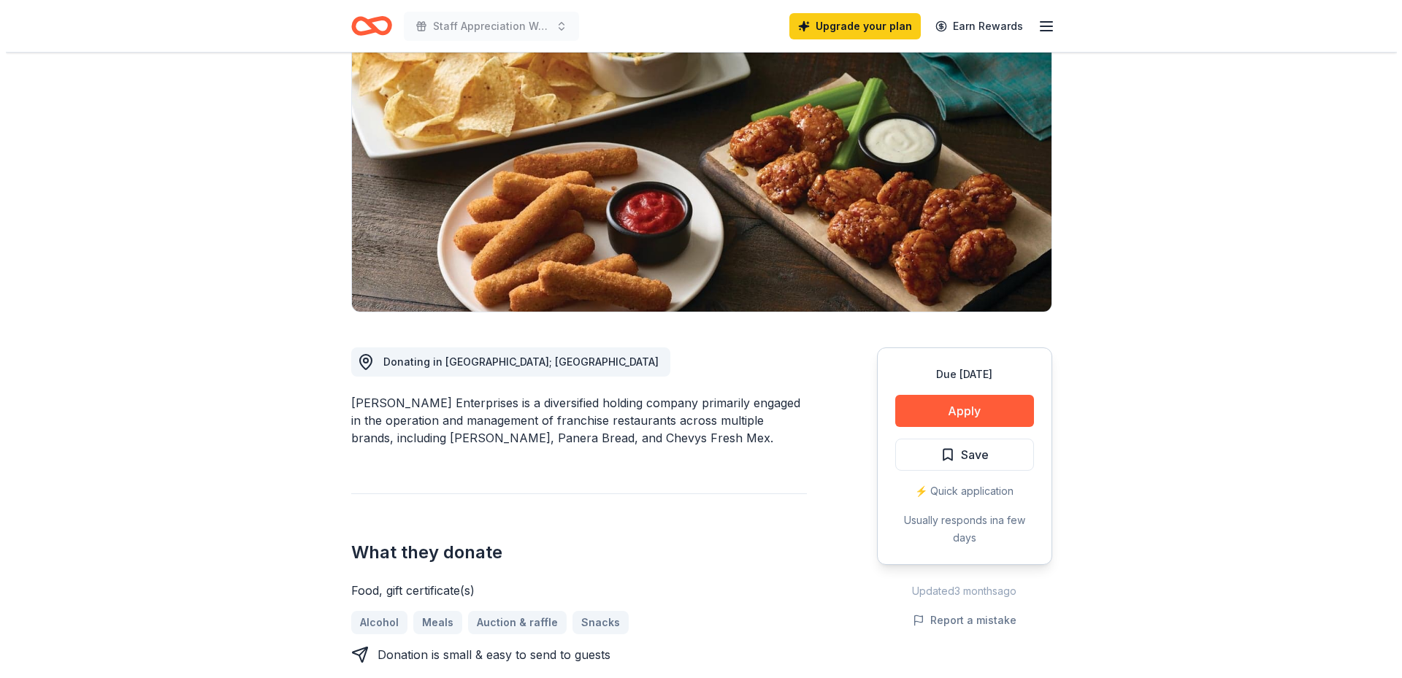
scroll to position [146, 0]
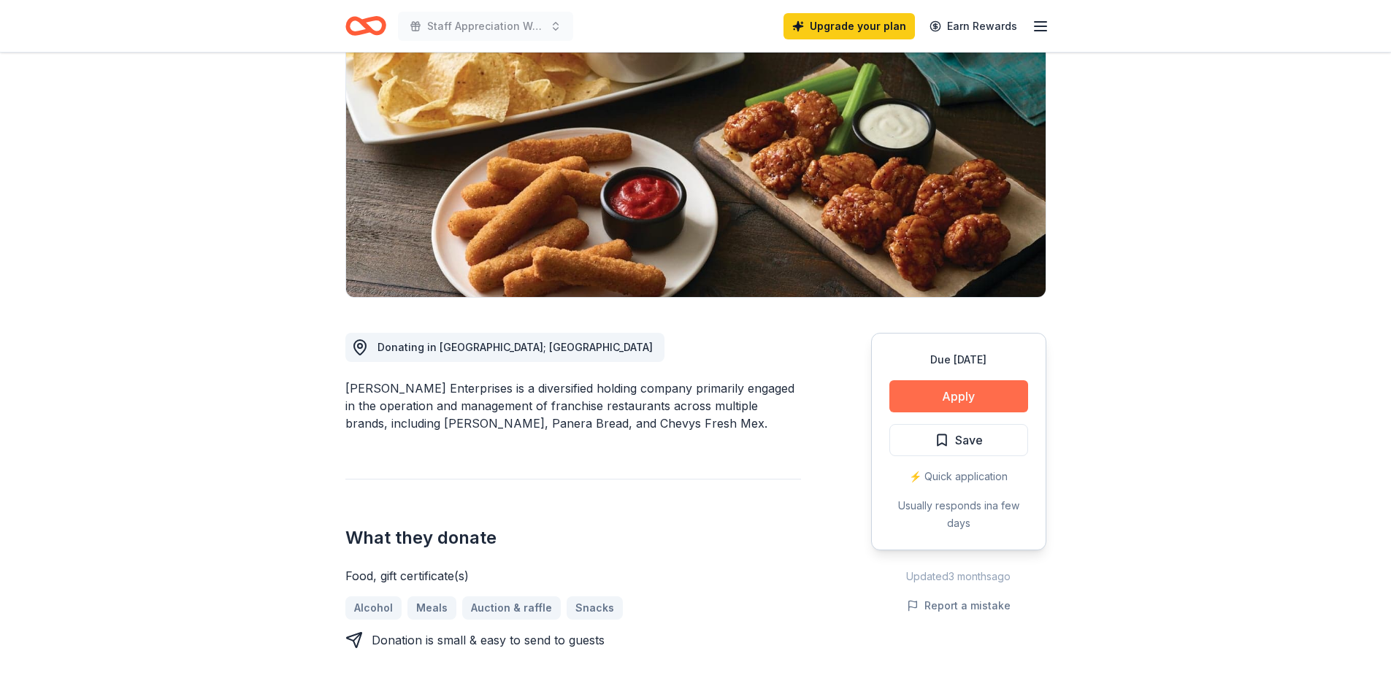
click at [941, 403] on button "Apply" at bounding box center [958, 396] width 139 height 32
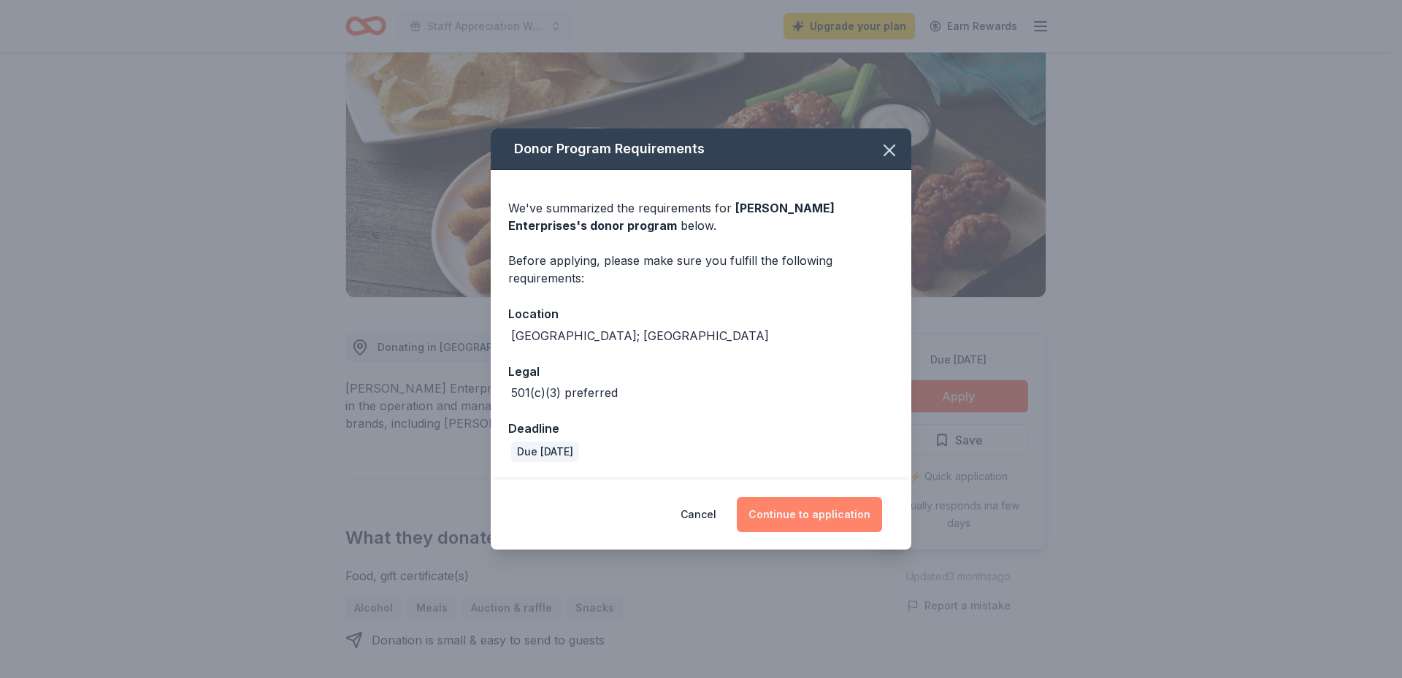
click at [792, 513] on button "Continue to application" at bounding box center [809, 514] width 145 height 35
